Goal: Task Accomplishment & Management: Manage account settings

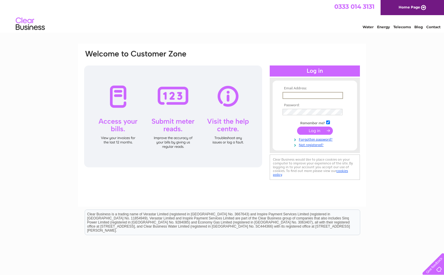
click at [292, 95] on input "text" at bounding box center [313, 95] width 61 height 7
type input "ashburnerfuel@yahoo.com"
click at [313, 129] on input "submit" at bounding box center [315, 131] width 36 height 8
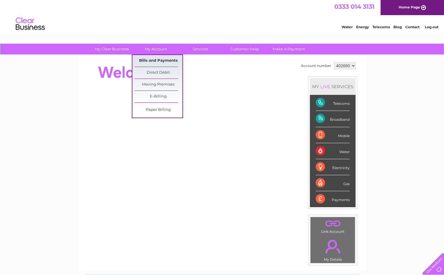
click at [157, 56] on link "Bills and Payments" at bounding box center [158, 61] width 48 height 12
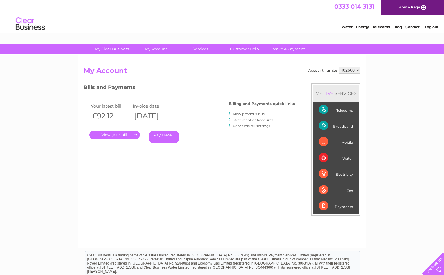
click at [108, 133] on link "." at bounding box center [114, 135] width 51 height 8
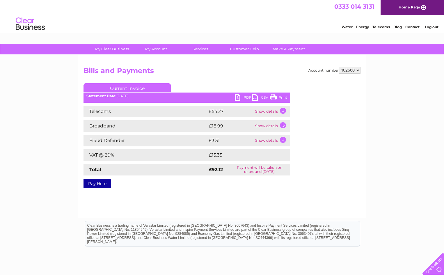
click at [282, 94] on ul "Current Invoice" at bounding box center [187, 88] width 207 height 11
click at [281, 98] on link "Print" at bounding box center [278, 98] width 17 height 8
click at [428, 26] on link "Log out" at bounding box center [432, 27] width 14 height 4
